Goal: Task Accomplishment & Management: Manage account settings

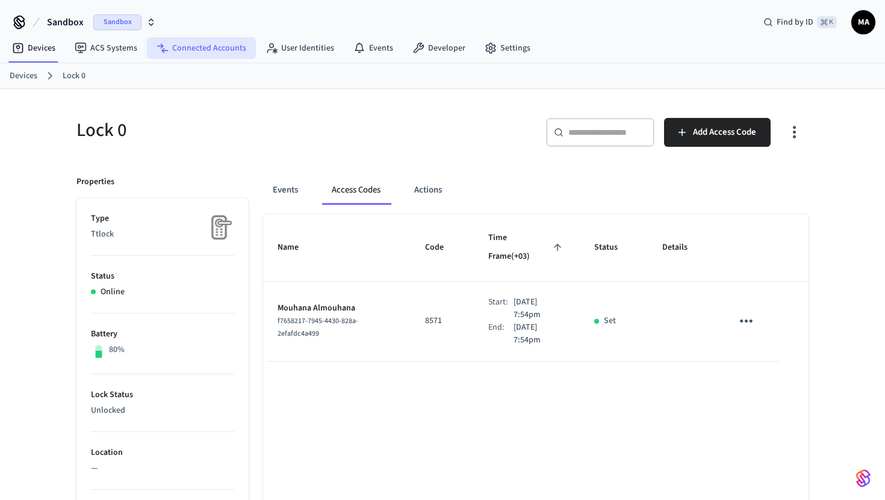
click at [208, 49] on link "Connected Accounts" at bounding box center [201, 48] width 109 height 22
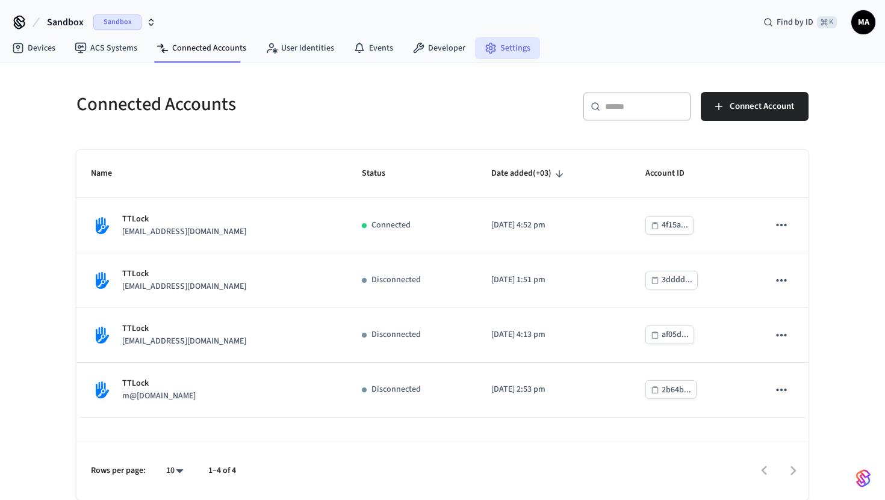
click at [501, 40] on link "Settings" at bounding box center [507, 48] width 65 height 22
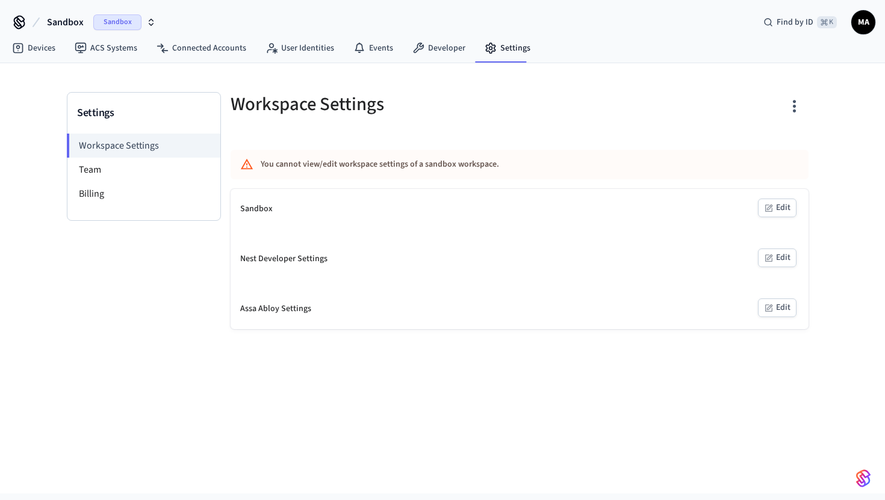
click at [803, 98] on button "button" at bounding box center [794, 106] width 28 height 48
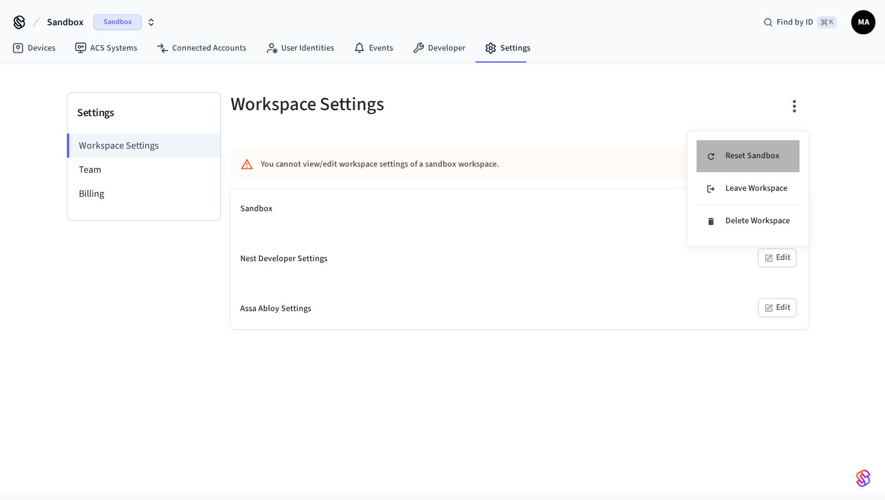
click at [731, 158] on div "Reset Sandbox" at bounding box center [742, 156] width 73 height 13
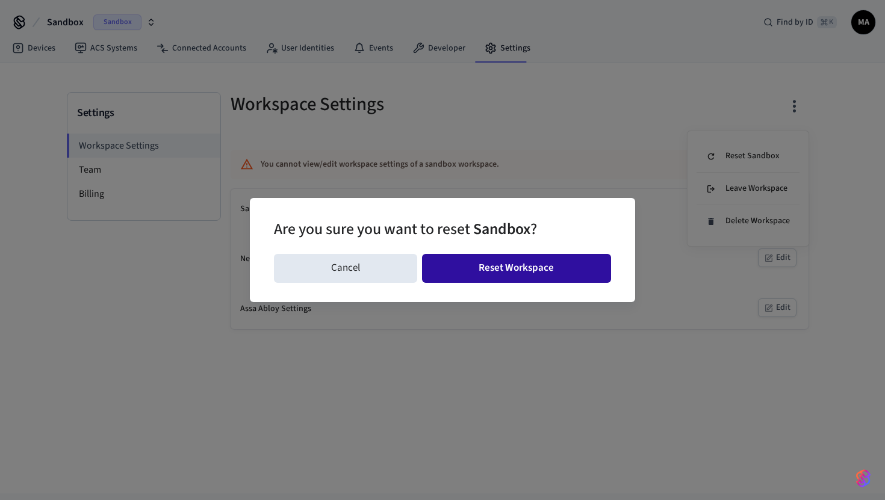
click at [507, 273] on button "Reset Workspace" at bounding box center [517, 268] width 190 height 29
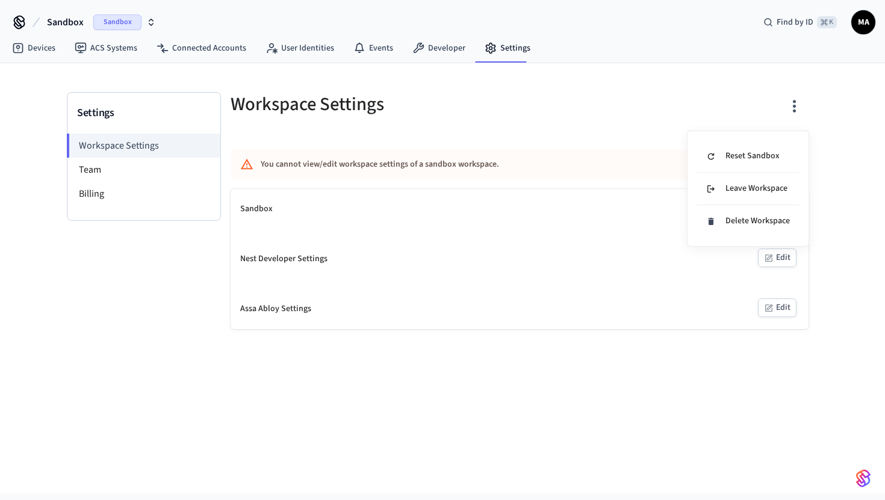
click at [439, 114] on div at bounding box center [442, 250] width 885 height 500
click at [285, 45] on link "User Identities" at bounding box center [300, 48] width 88 height 22
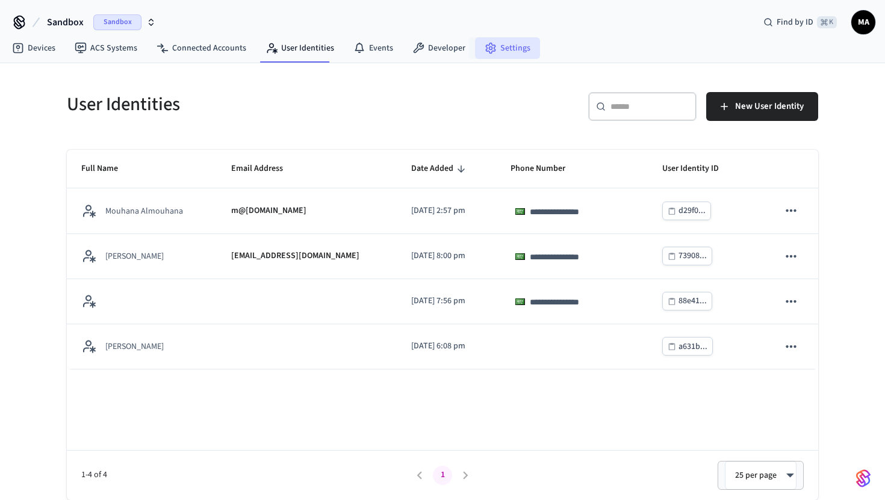
click at [489, 51] on icon at bounding box center [490, 48] width 12 height 12
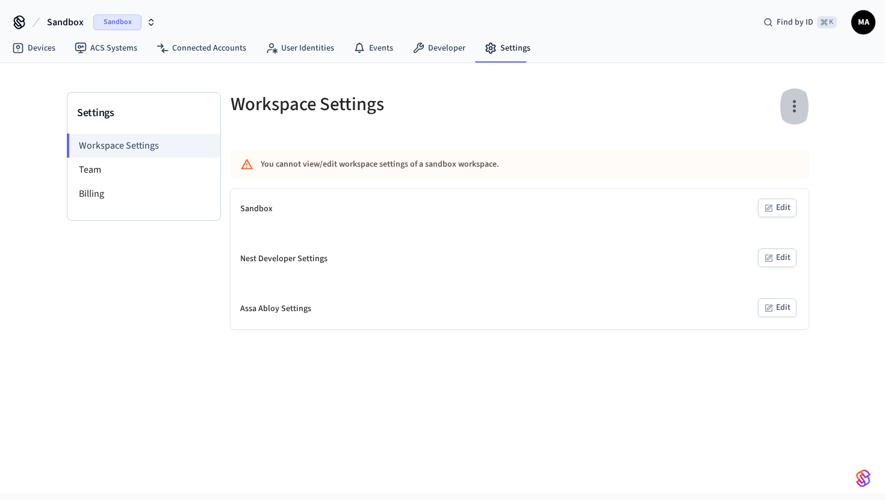
click at [794, 102] on icon "button" at bounding box center [794, 107] width 3 height 13
click at [758, 153] on div "Reset Sandbox" at bounding box center [742, 156] width 73 height 13
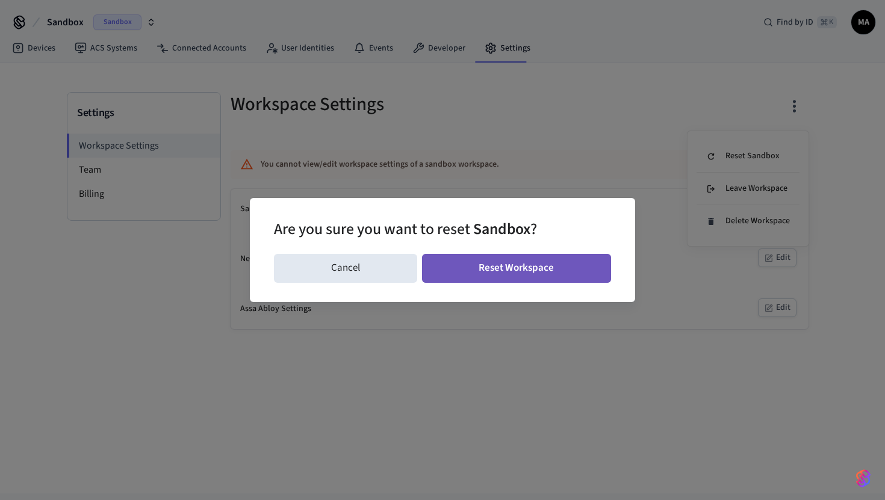
click at [529, 278] on button "Reset Workspace" at bounding box center [517, 268] width 190 height 29
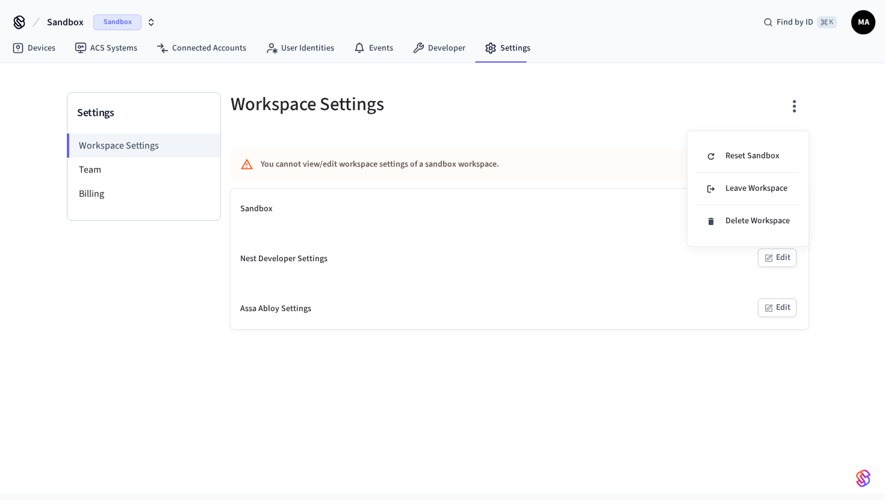
click at [28, 42] on div at bounding box center [442, 250] width 885 height 500
click at [28, 48] on link "Devices" at bounding box center [33, 48] width 63 height 22
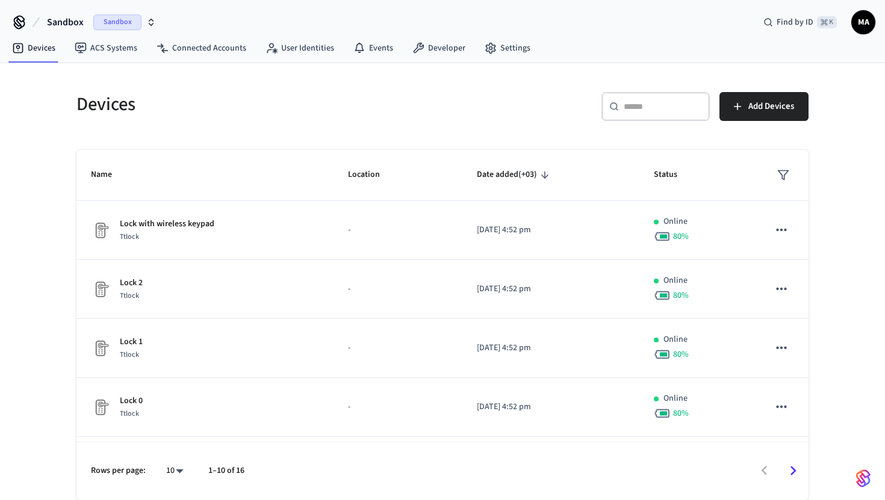
click at [141, 25] on div "Sandbox" at bounding box center [124, 22] width 63 height 16
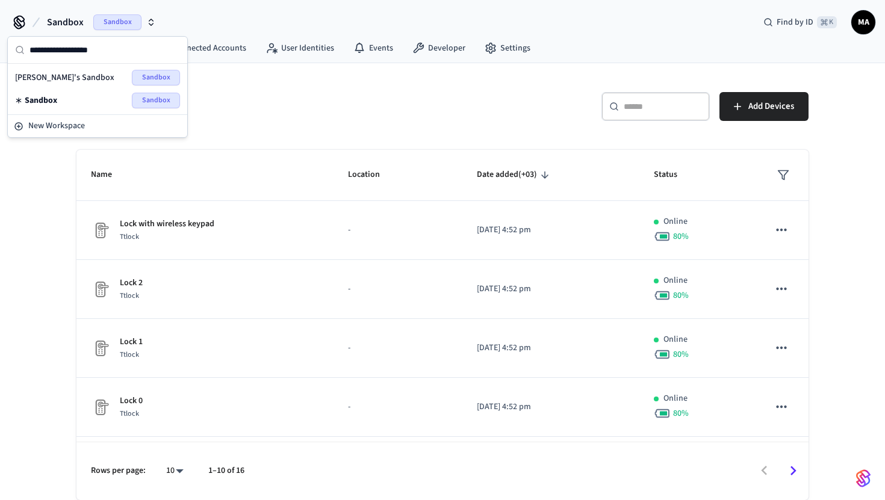
click at [69, 74] on span "[PERSON_NAME]'s Sandbox" at bounding box center [64, 78] width 99 height 12
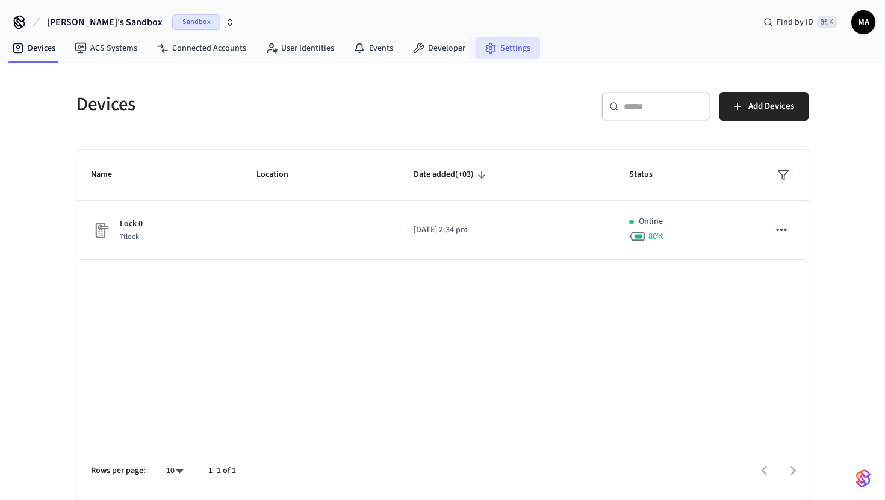
click at [489, 49] on icon at bounding box center [490, 48] width 12 height 12
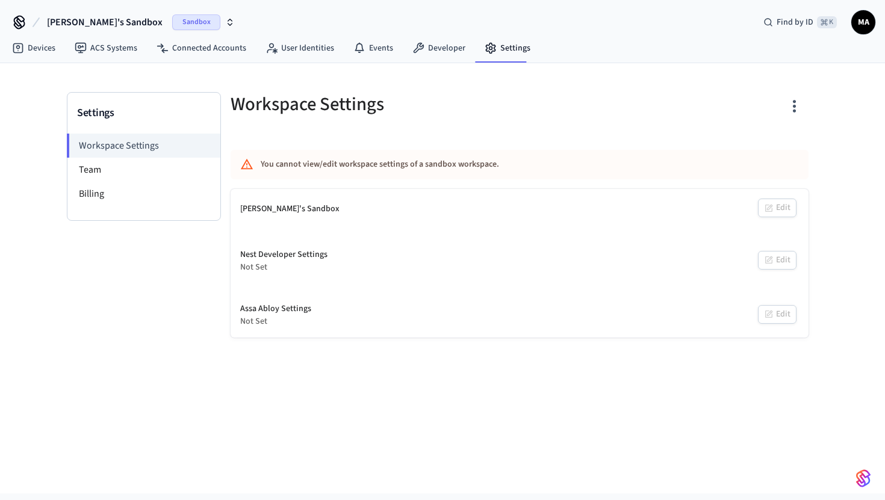
click at [172, 17] on span "Sandbox" at bounding box center [196, 22] width 48 height 16
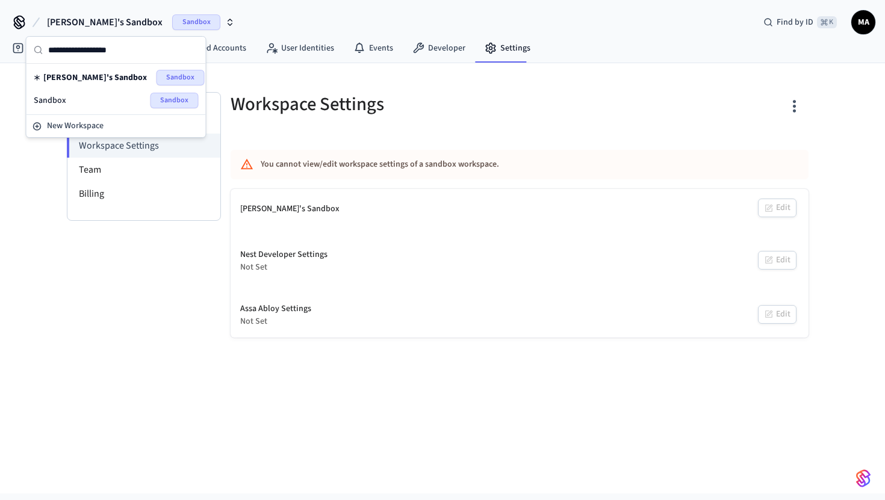
click at [117, 101] on div "Sandbox Sandbox" at bounding box center [116, 101] width 165 height 16
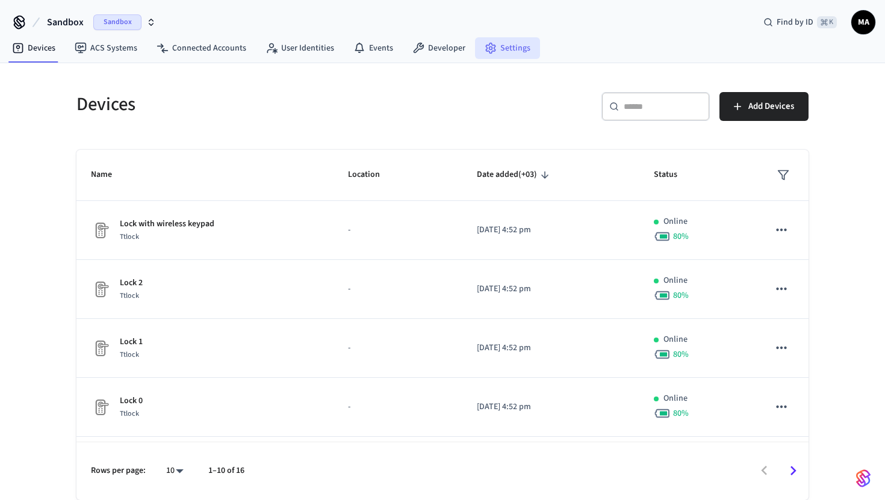
click at [512, 44] on link "Settings" at bounding box center [507, 48] width 65 height 22
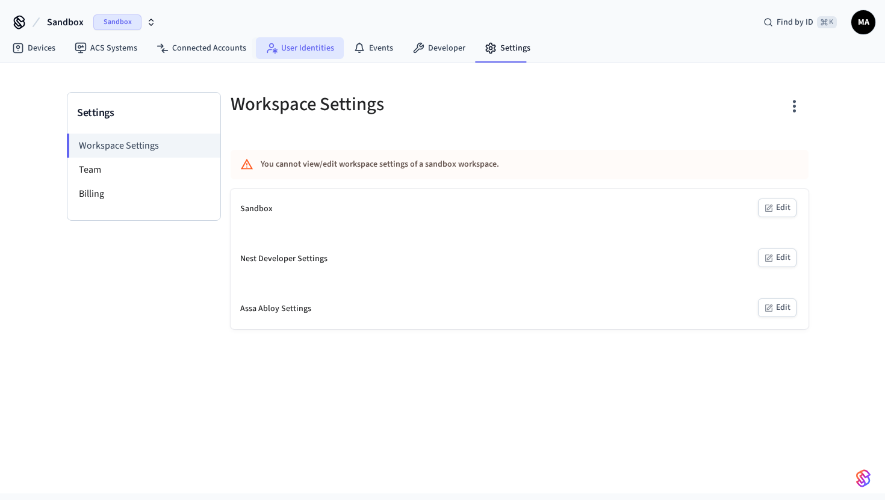
click at [291, 52] on link "User Identities" at bounding box center [300, 48] width 88 height 22
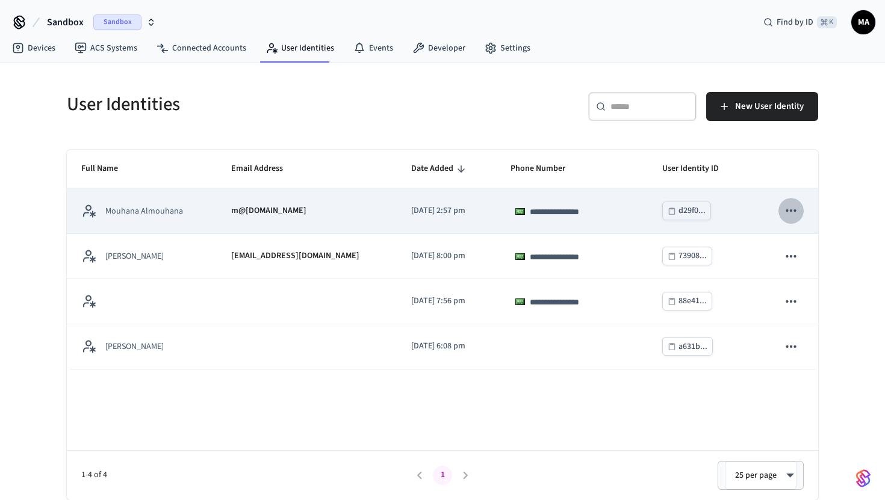
click at [796, 207] on icon "sticky table" at bounding box center [791, 211] width 16 height 16
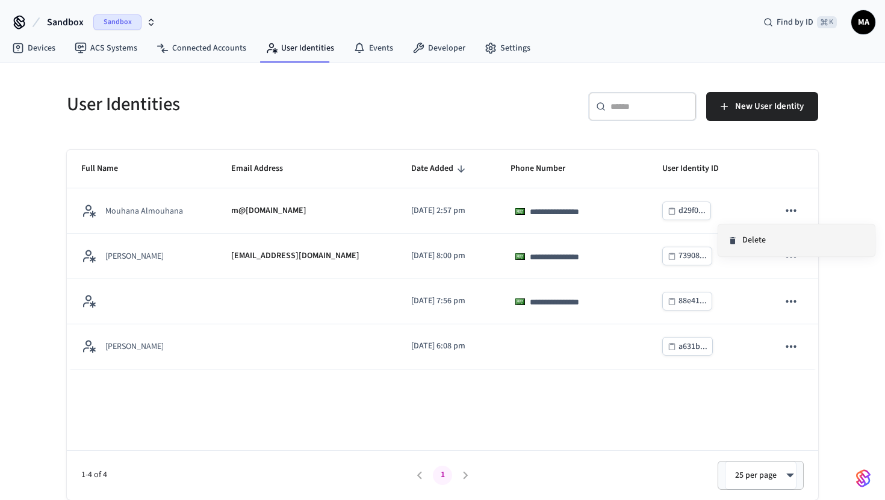
click at [776, 243] on li "Delete" at bounding box center [796, 240] width 156 height 32
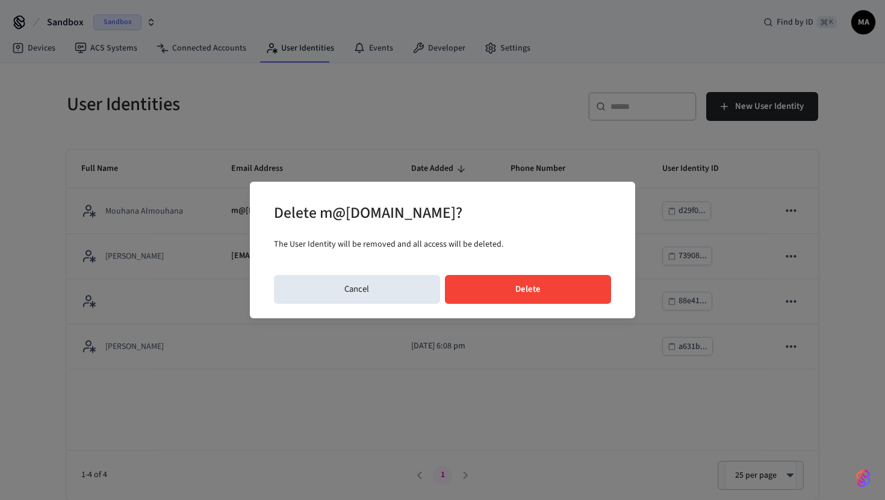
click at [578, 289] on button "Delete" at bounding box center [528, 289] width 167 height 29
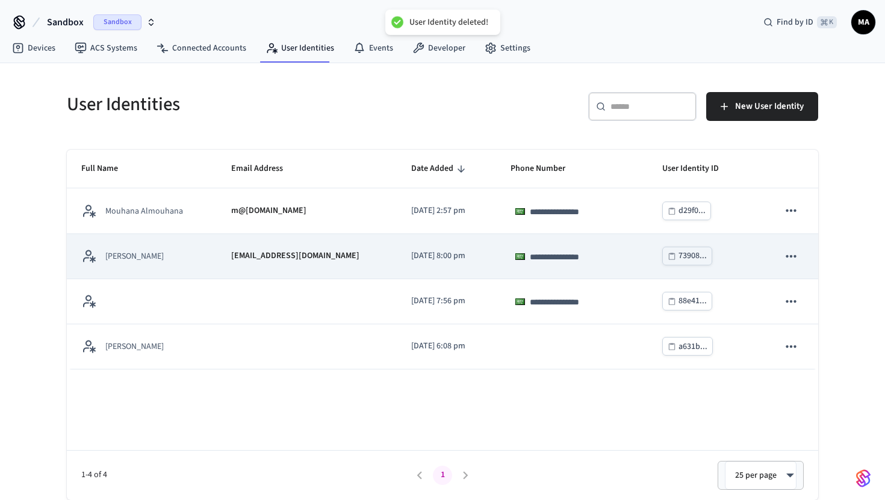
click at [788, 256] on icon "sticky table" at bounding box center [790, 256] width 10 height 2
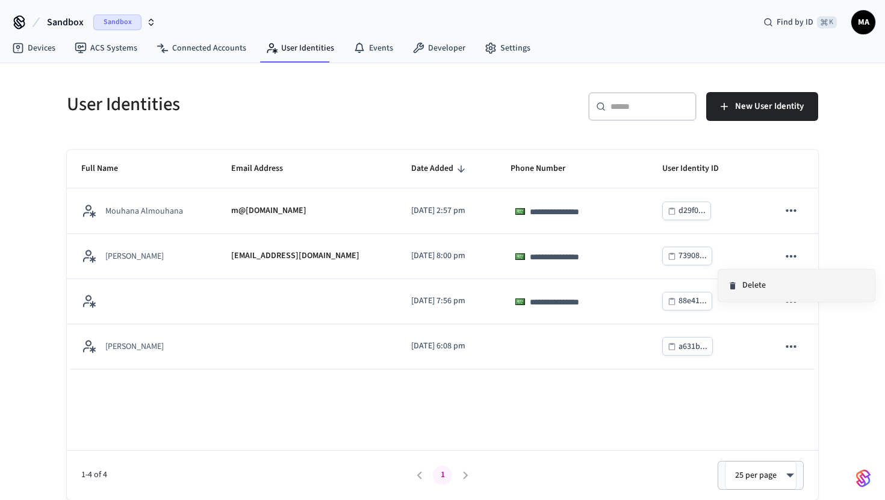
click at [731, 282] on icon at bounding box center [733, 286] width 10 height 10
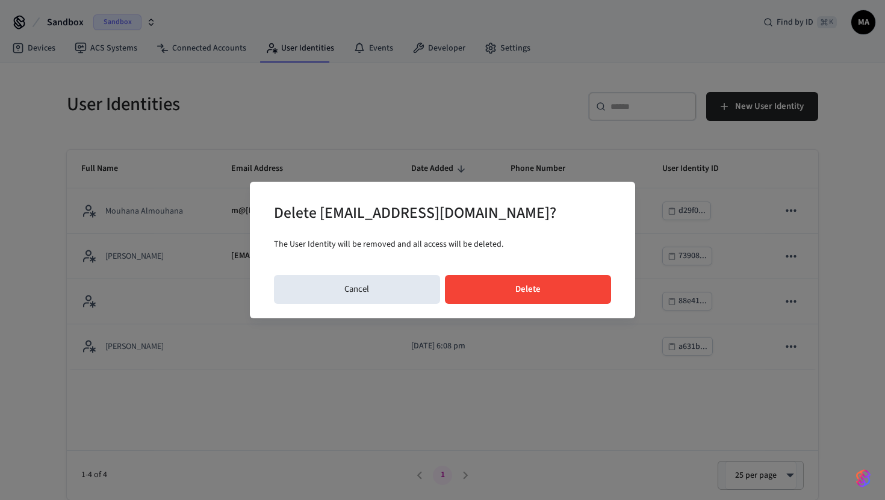
click at [566, 287] on button "Delete" at bounding box center [528, 289] width 167 height 29
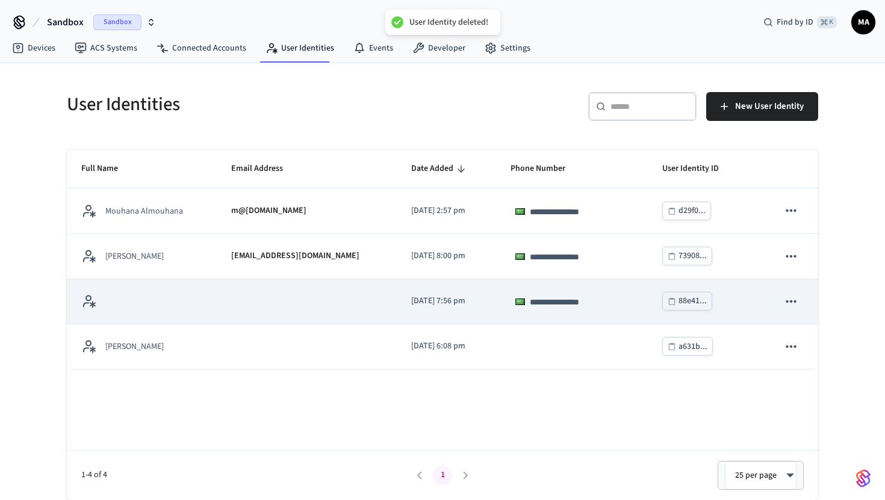
click at [786, 301] on icon "sticky table" at bounding box center [790, 301] width 10 height 2
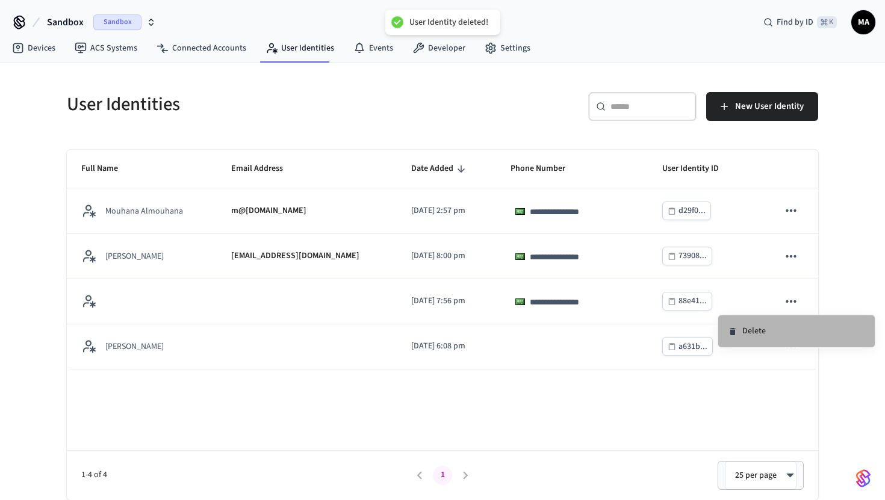
click at [747, 330] on li "Delete" at bounding box center [796, 331] width 156 height 32
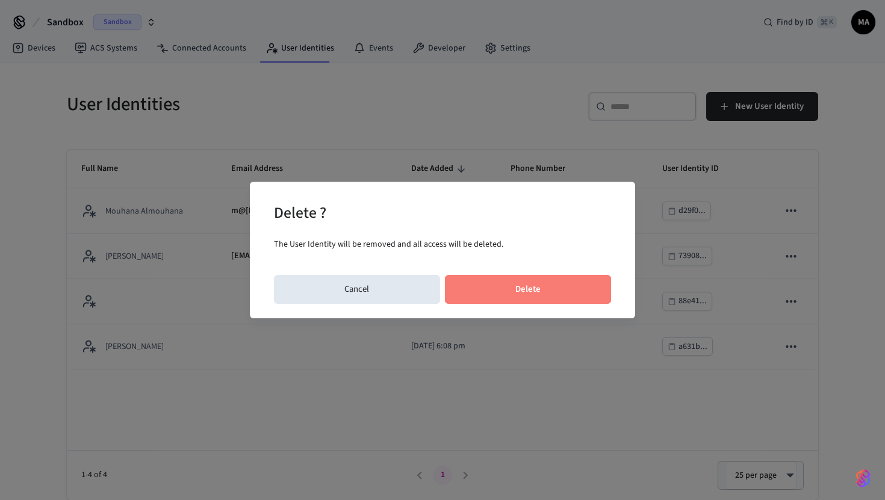
click at [562, 285] on button "Delete" at bounding box center [528, 289] width 167 height 29
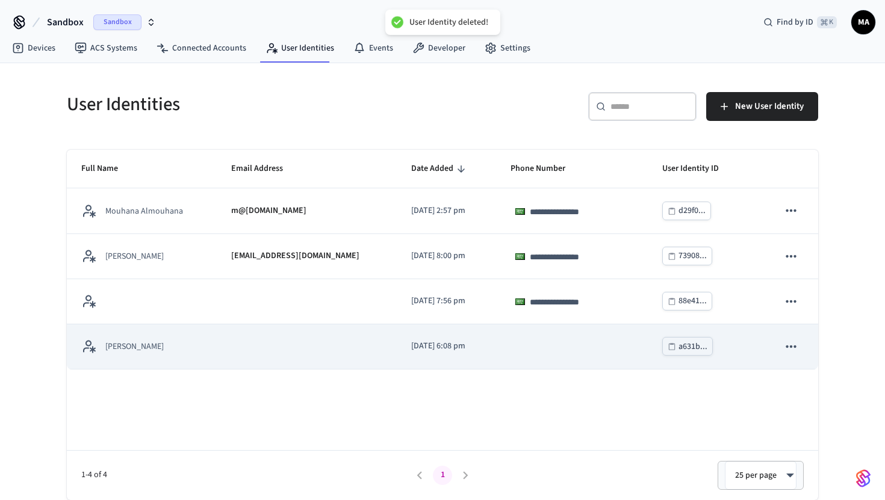
click at [798, 343] on icon "sticky table" at bounding box center [791, 347] width 16 height 16
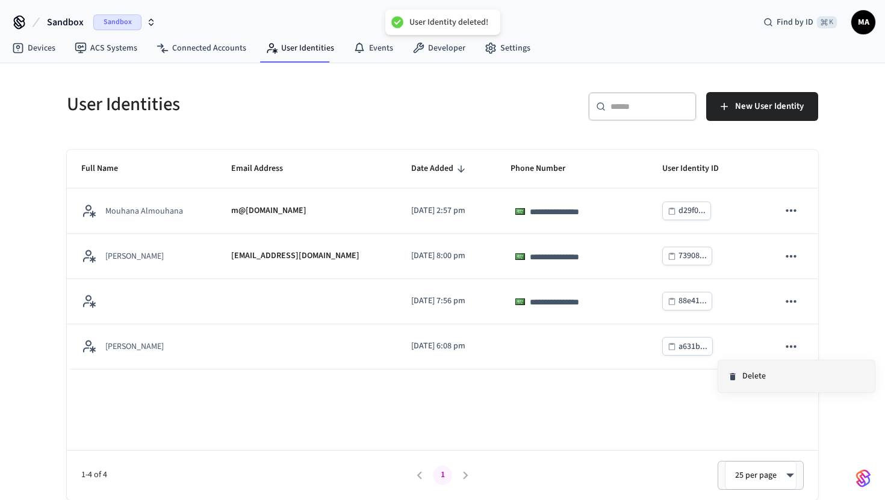
click at [745, 367] on li "Delete" at bounding box center [796, 377] width 156 height 32
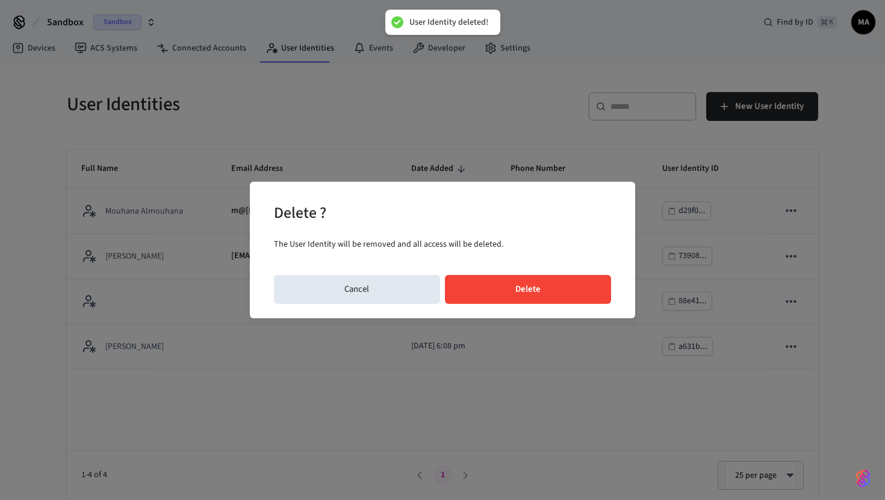
click at [568, 292] on button "Delete" at bounding box center [528, 289] width 167 height 29
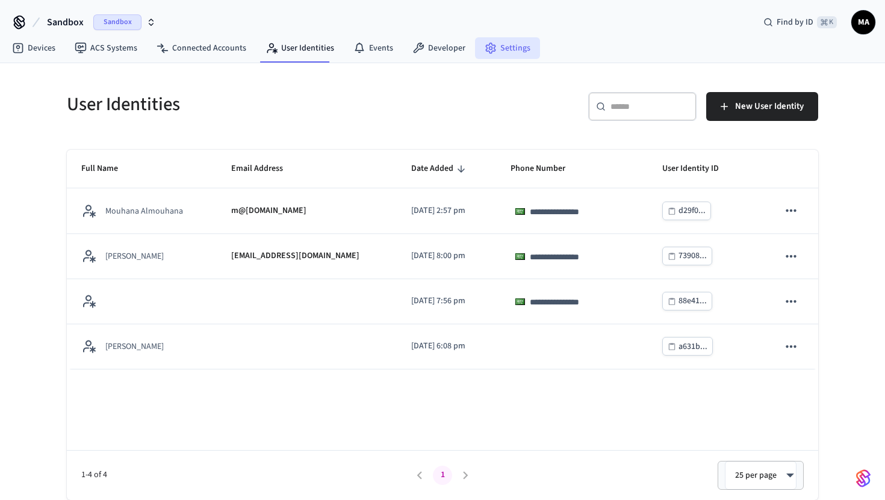
click at [489, 48] on circle at bounding box center [490, 48] width 3 height 3
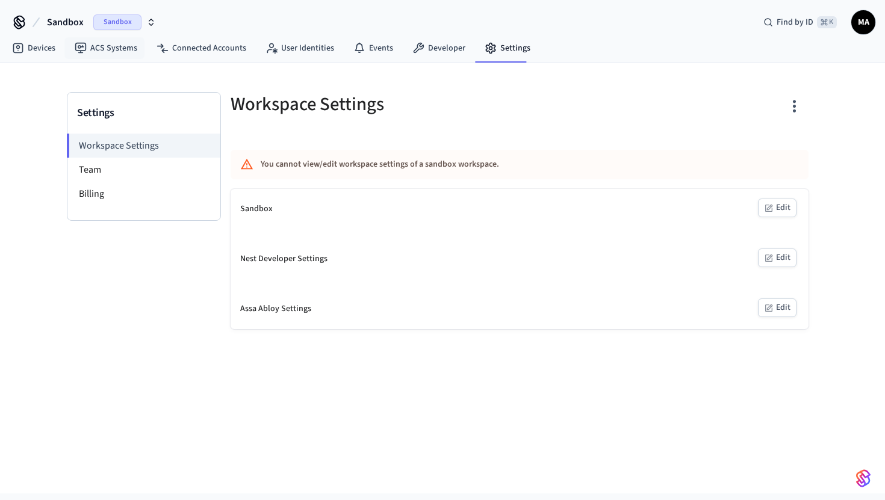
click at [80, 23] on span "Sandbox" at bounding box center [65, 22] width 37 height 14
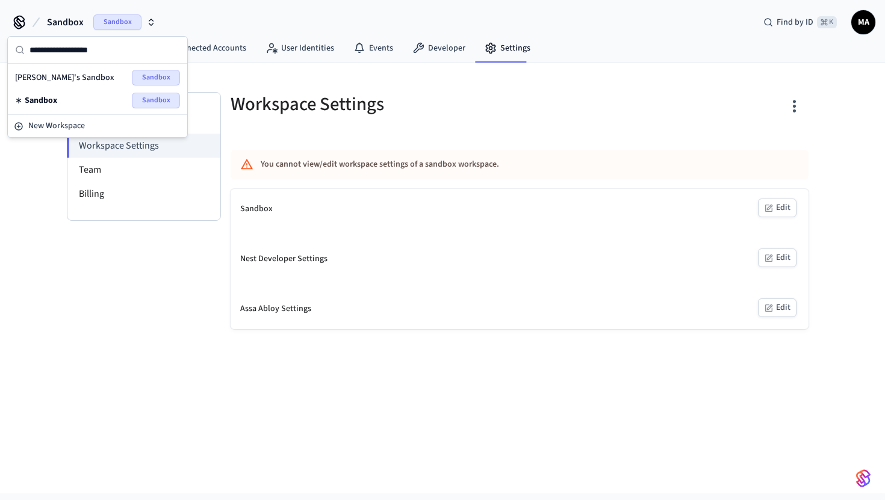
click at [536, 85] on div at bounding box center [660, 104] width 296 height 53
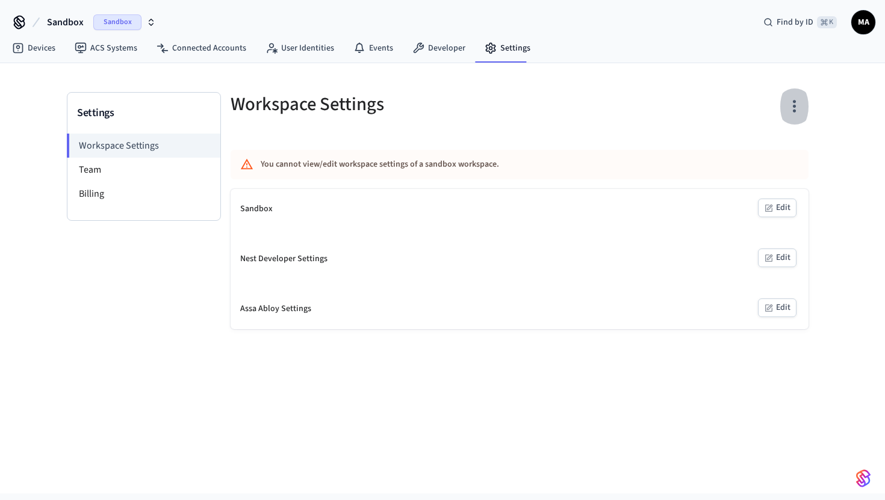
click at [789, 108] on icon "button" at bounding box center [794, 106] width 19 height 19
click at [734, 217] on div "Delete Workspace" at bounding box center [748, 221] width 84 height 13
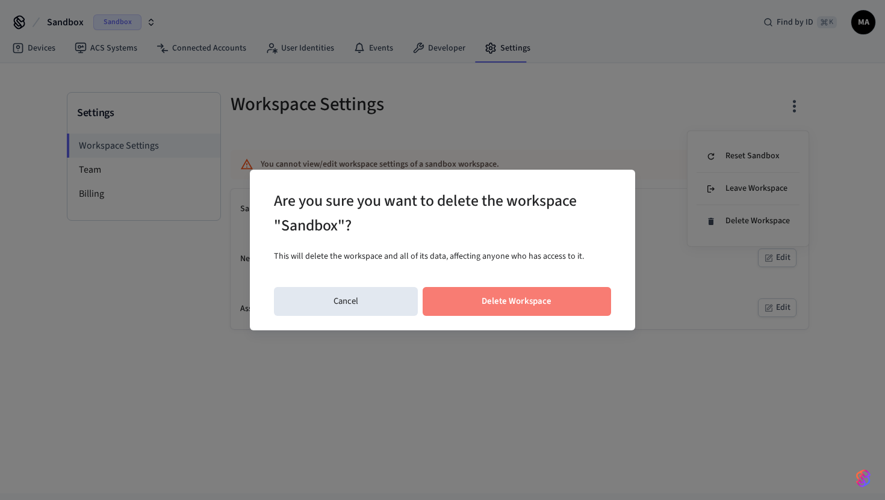
click at [512, 298] on button "Delete Workspace" at bounding box center [516, 301] width 189 height 29
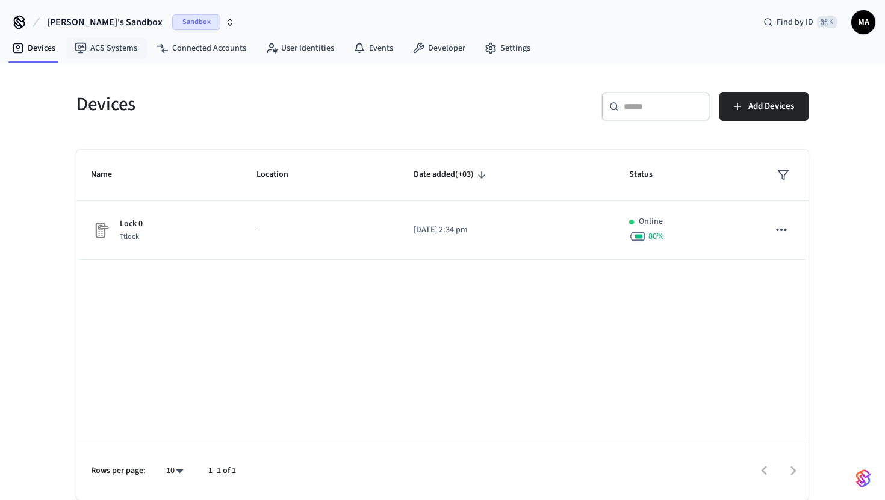
click at [100, 21] on span "[PERSON_NAME]'s Sandbox" at bounding box center [105, 22] width 116 height 14
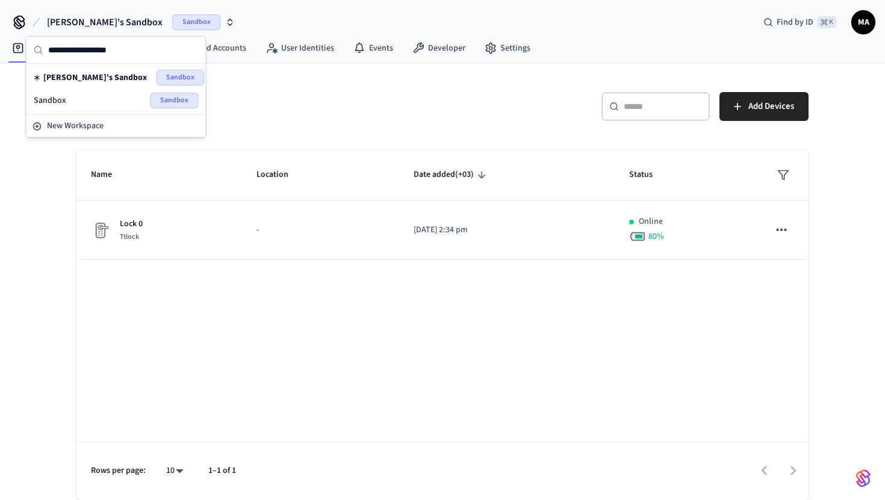
click at [100, 96] on div "Sandbox Sandbox" at bounding box center [116, 101] width 165 height 16
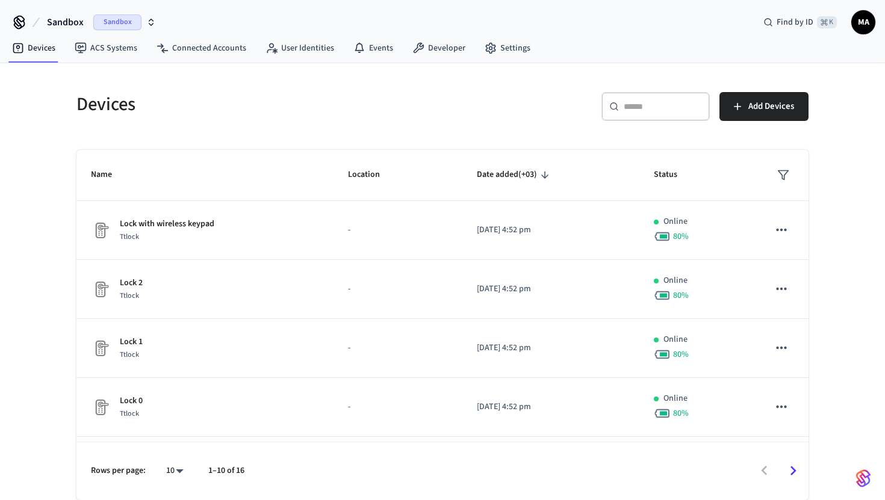
click at [104, 23] on span "Sandbox" at bounding box center [117, 22] width 48 height 16
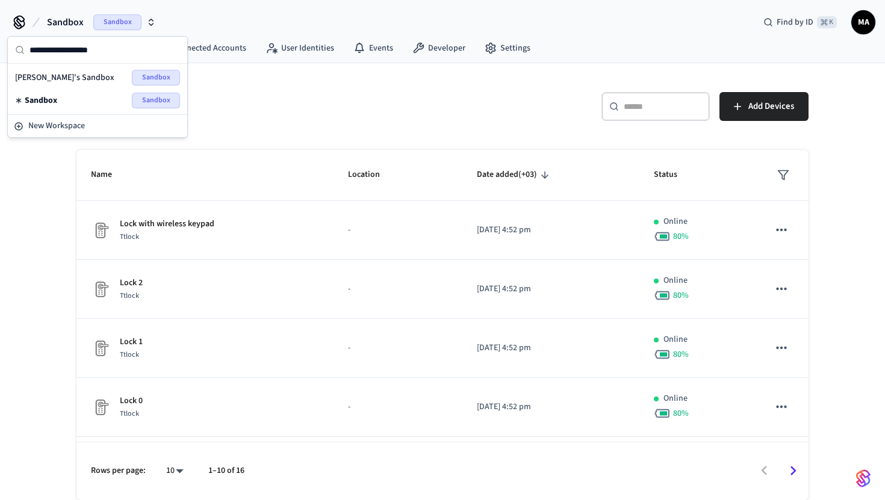
click at [102, 72] on div "Mouhana's Sandbox Sandbox" at bounding box center [97, 78] width 165 height 16
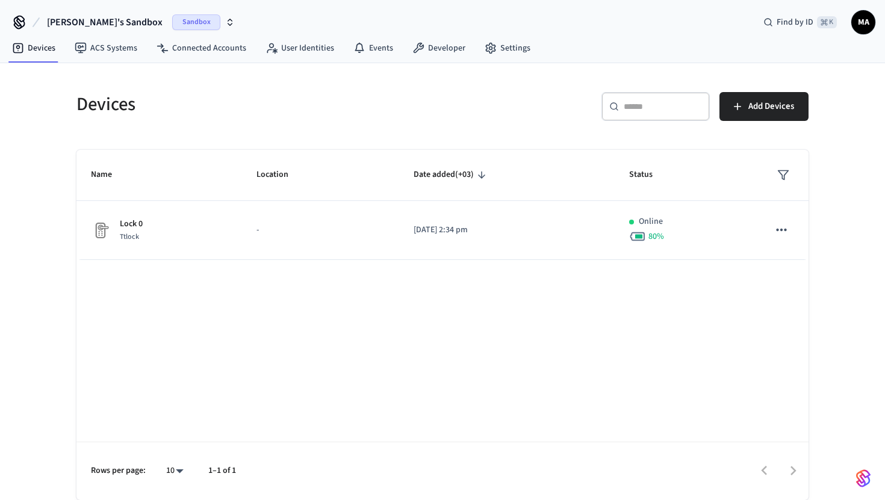
click at [225, 19] on icon "button" at bounding box center [230, 22] width 10 height 10
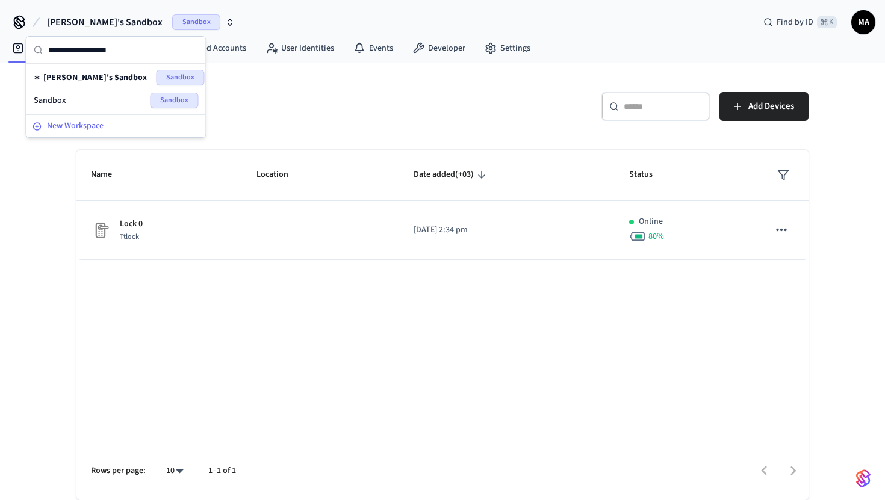
click at [90, 131] on span "New Workspace" at bounding box center [75, 126] width 57 height 13
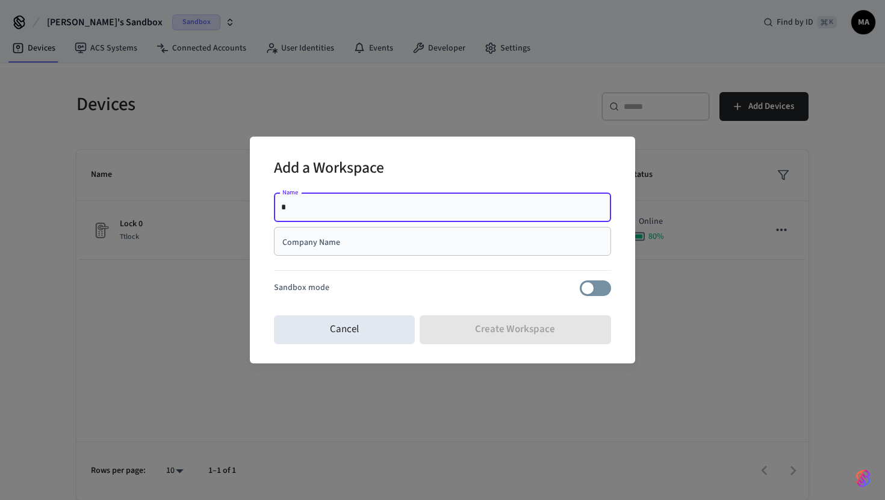
type input "*******"
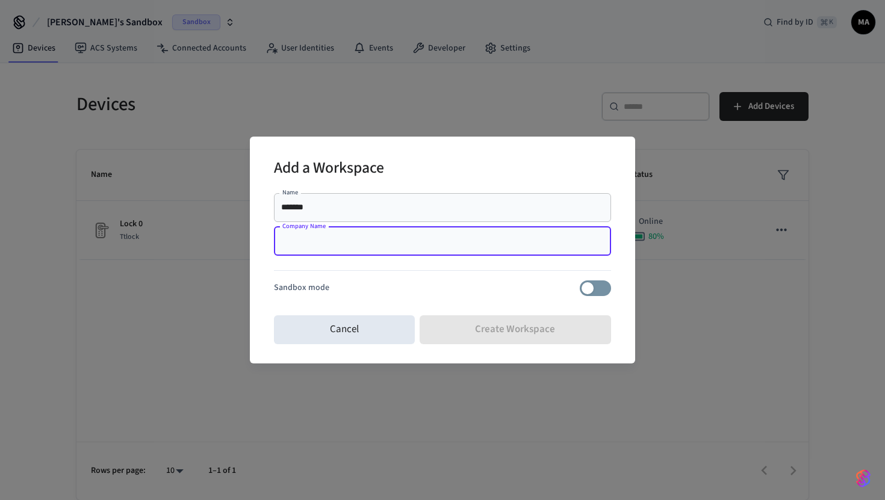
click at [333, 240] on input "Company Name" at bounding box center [442, 241] width 323 height 12
type input "*****"
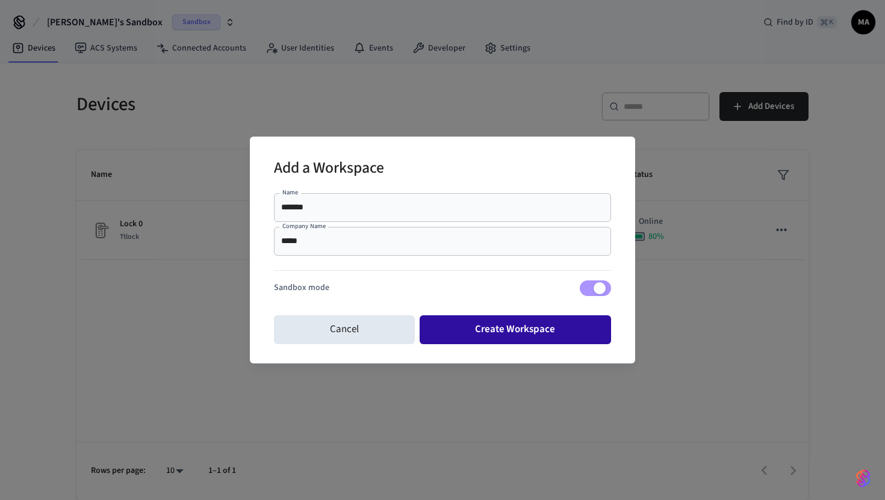
click at [476, 330] on button "Create Workspace" at bounding box center [515, 329] width 192 height 29
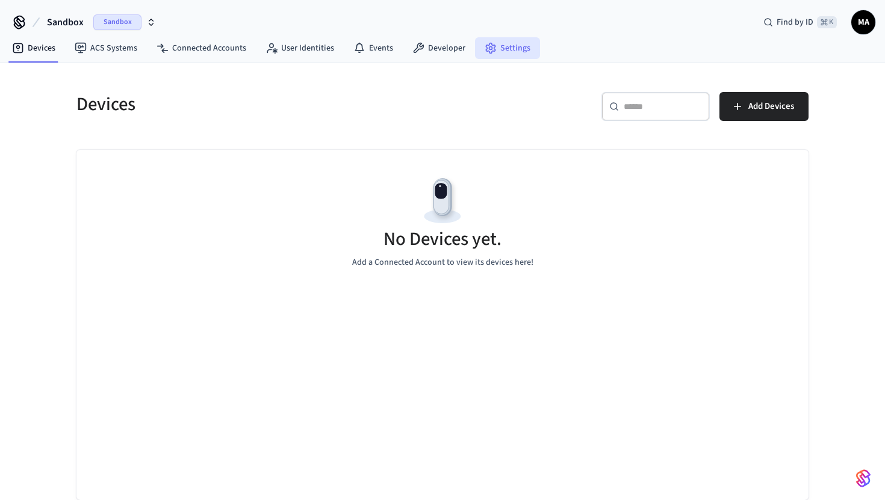
click at [520, 48] on link "Settings" at bounding box center [507, 48] width 65 height 22
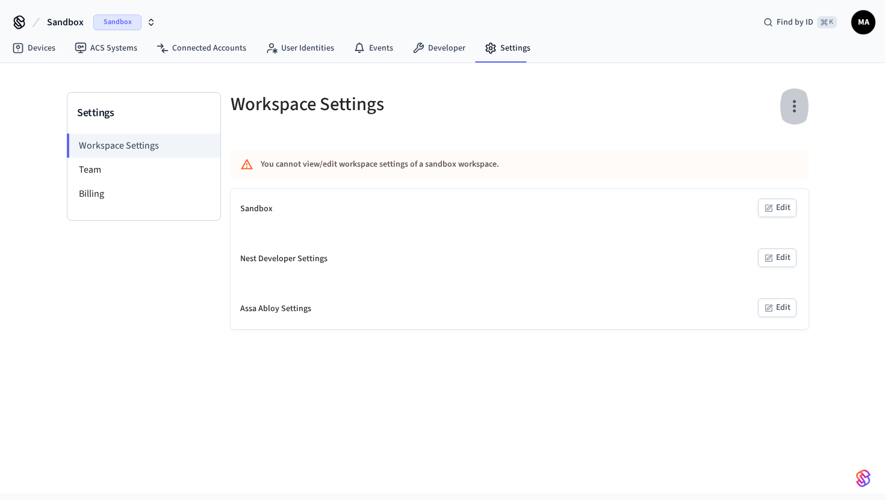
click at [793, 104] on icon "button" at bounding box center [794, 106] width 19 height 19
click at [587, 107] on div at bounding box center [442, 250] width 885 height 500
click at [41, 49] on link "Devices" at bounding box center [33, 48] width 63 height 22
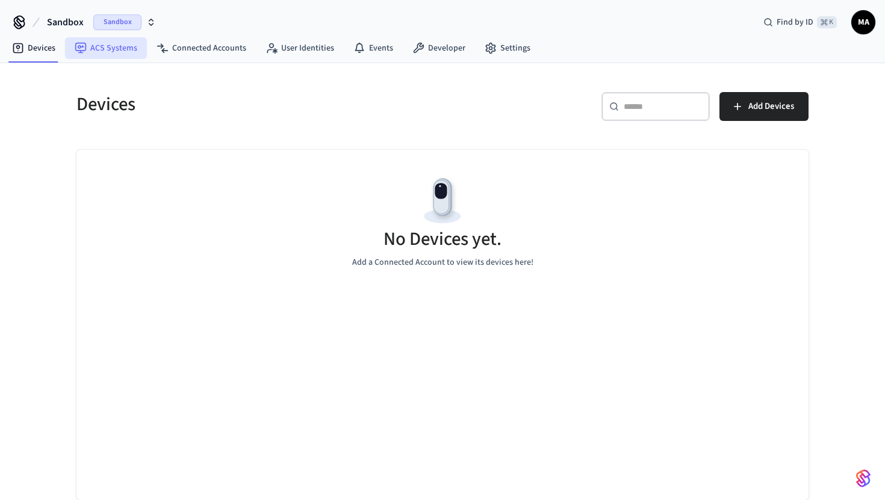
click at [118, 50] on link "ACS Systems" at bounding box center [106, 48] width 82 height 22
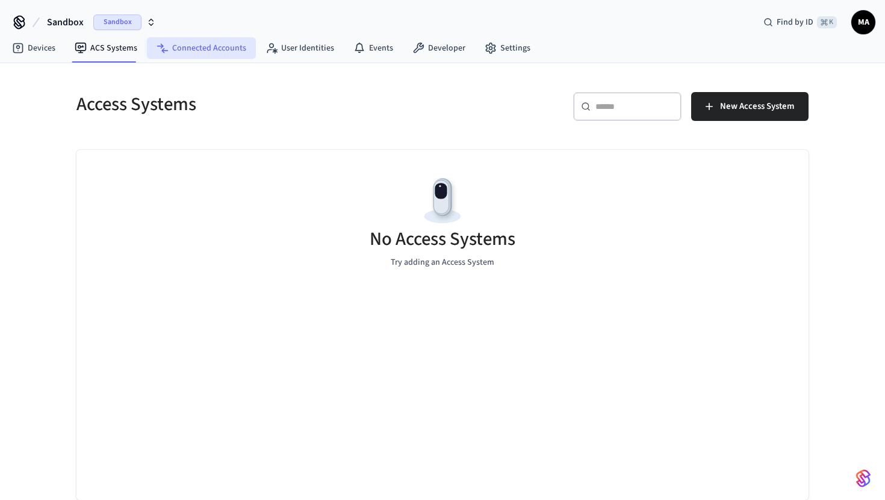
click at [208, 45] on link "Connected Accounts" at bounding box center [201, 48] width 109 height 22
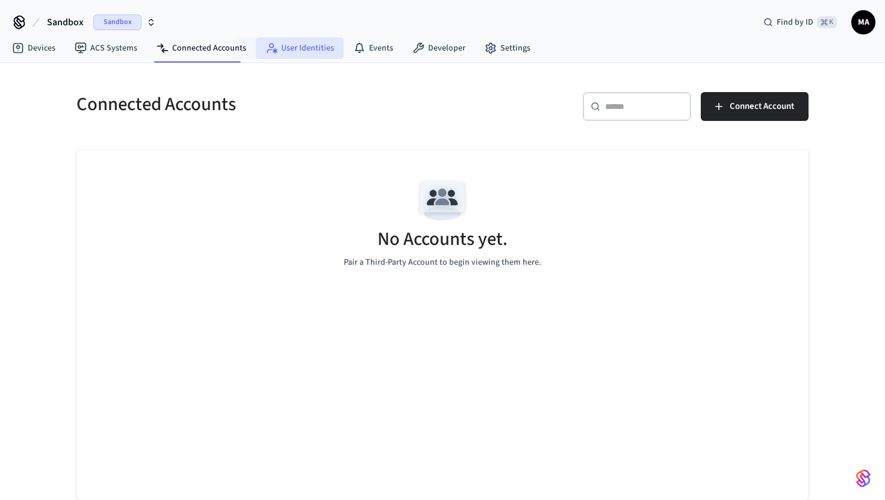
click at [337, 53] on link "User Identities" at bounding box center [300, 48] width 88 height 22
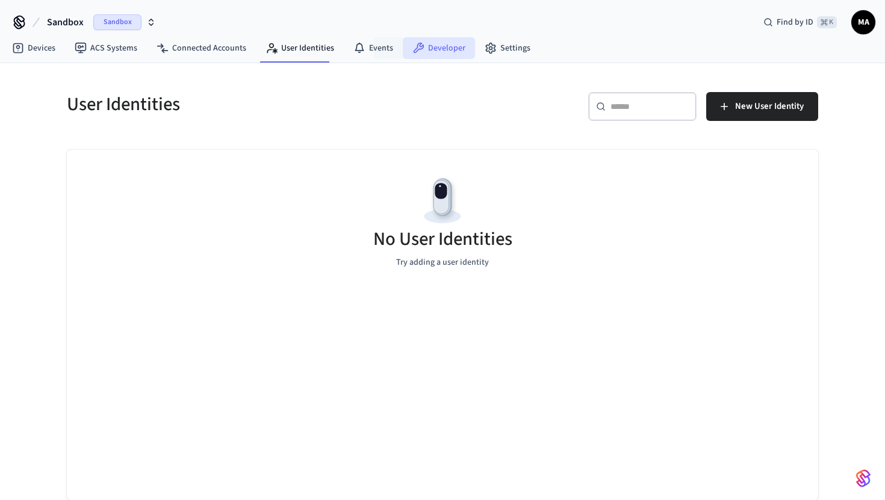
click at [429, 44] on link "Developer" at bounding box center [439, 48] width 72 height 22
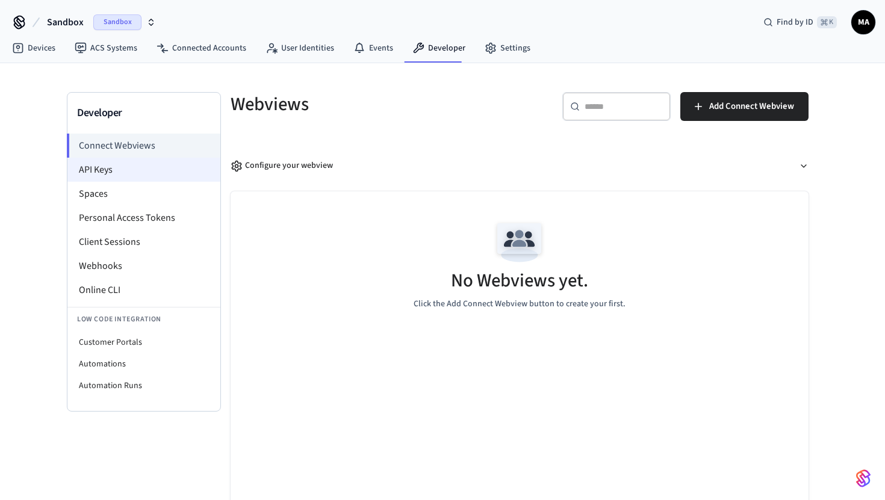
click at [138, 177] on li "API Keys" at bounding box center [143, 170] width 153 height 24
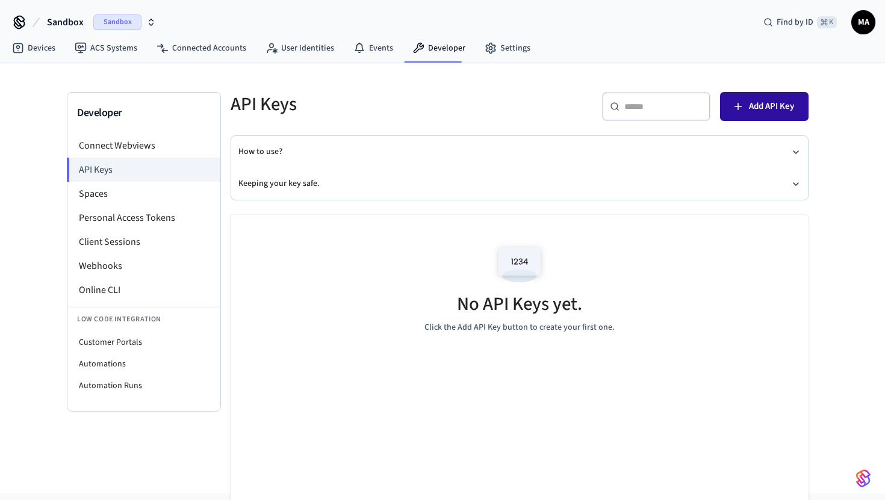
click at [765, 108] on span "Add API Key" at bounding box center [771, 107] width 45 height 16
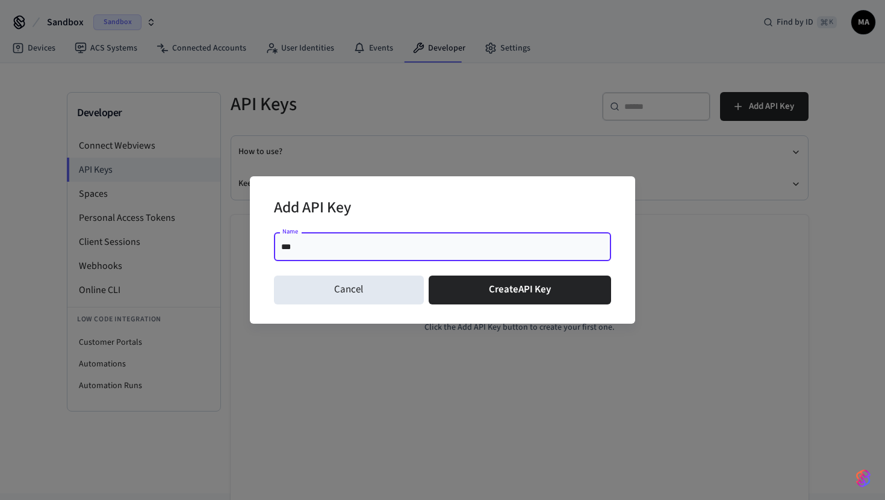
type input "*******"
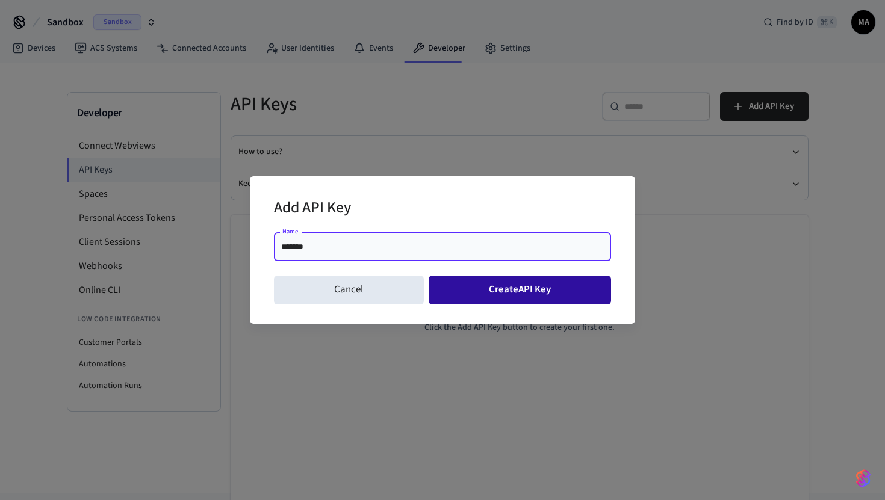
click at [478, 292] on button "Create API Key" at bounding box center [520, 290] width 183 height 29
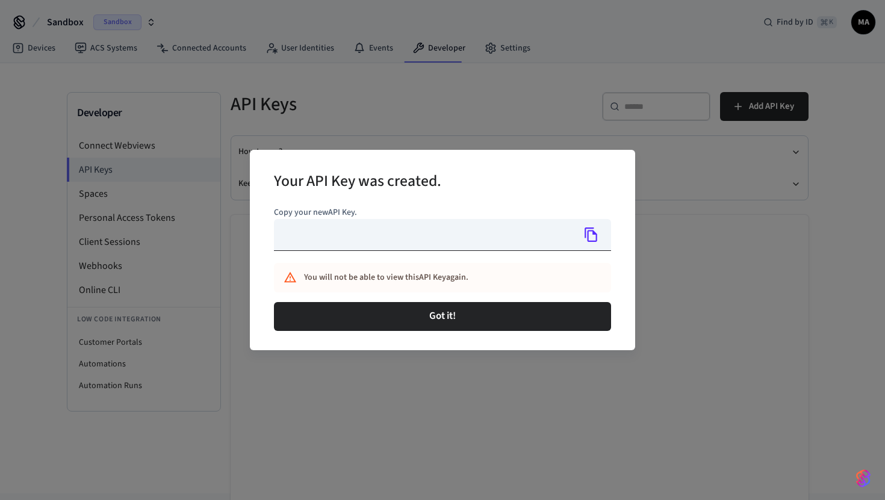
type input "**********"
click at [586, 244] on button "Copy" at bounding box center [590, 234] width 25 height 25
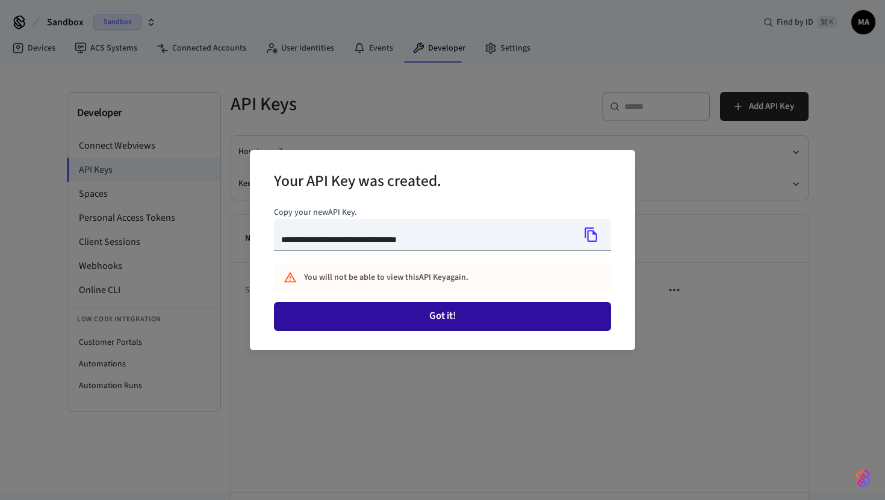
click at [459, 326] on button "Got it!" at bounding box center [442, 316] width 337 height 29
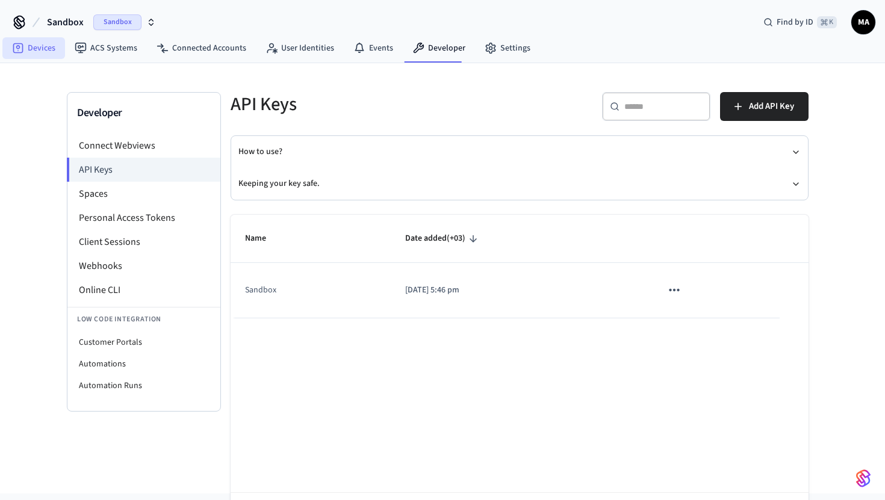
click at [53, 54] on link "Devices" at bounding box center [33, 48] width 63 height 22
